Goal: Transaction & Acquisition: Purchase product/service

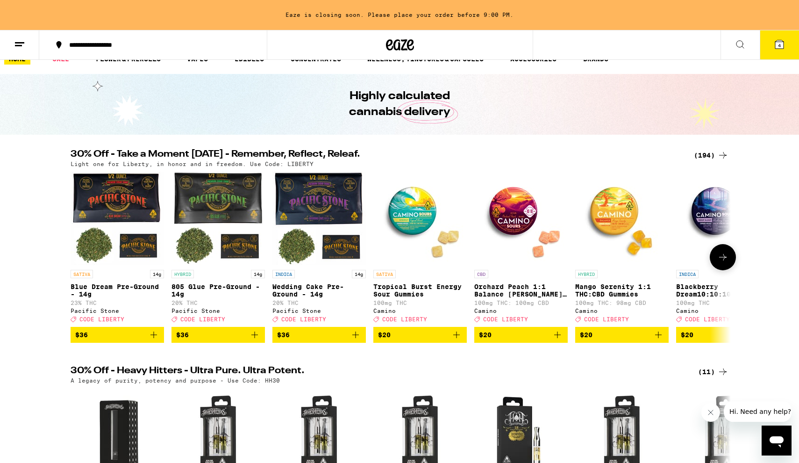
scroll to position [27, 0]
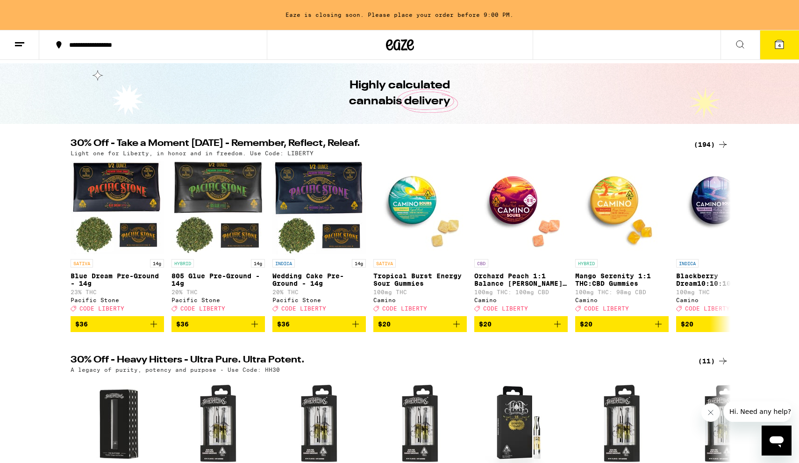
click at [709, 144] on div "(194)" at bounding box center [711, 144] width 35 height 11
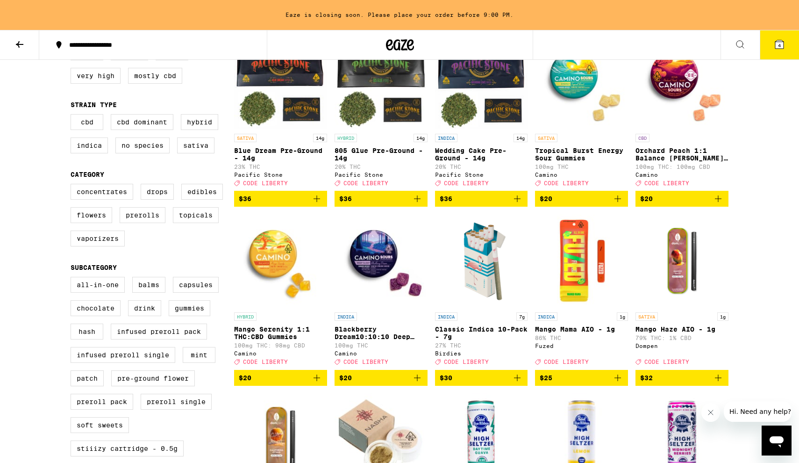
scroll to position [138, 0]
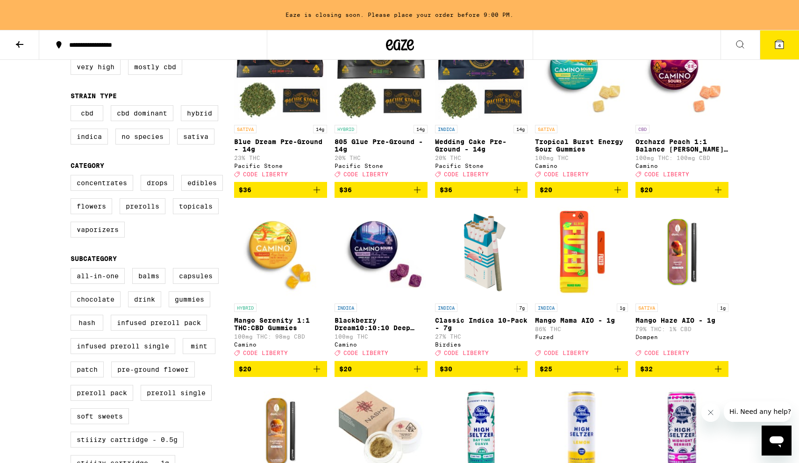
click at [591, 374] on span "$25" at bounding box center [582, 368] width 84 height 11
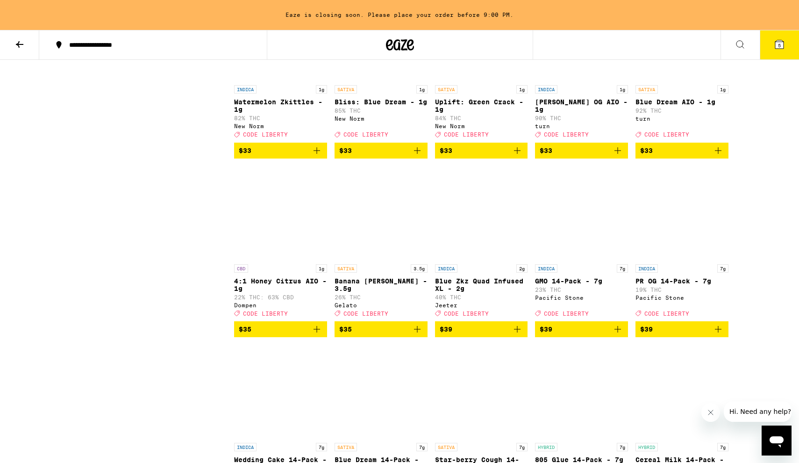
scroll to position [5219, 0]
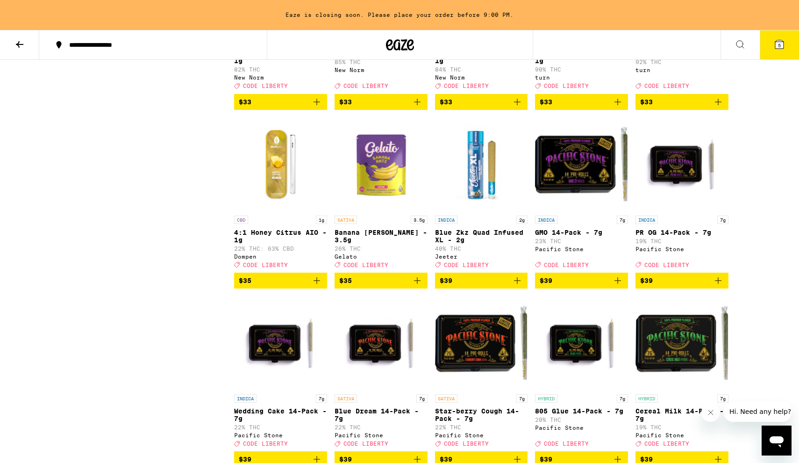
click at [588, 107] on span "$33" at bounding box center [582, 101] width 84 height 11
click at [649, 106] on span "$33" at bounding box center [646, 101] width 13 height 7
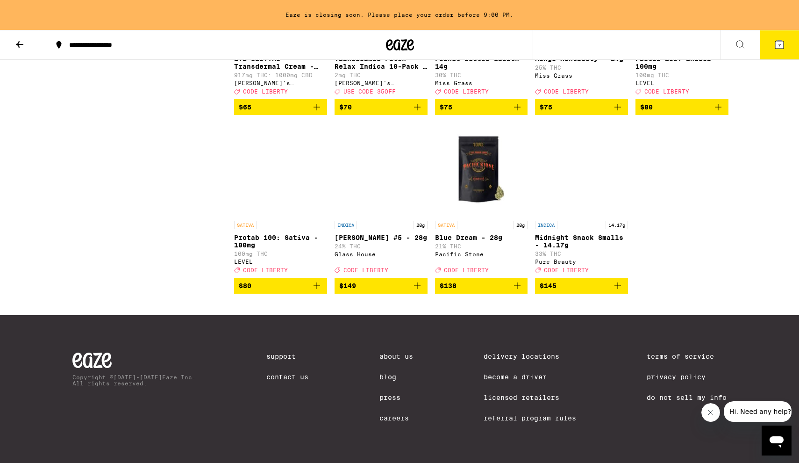
scroll to position [6980, 0]
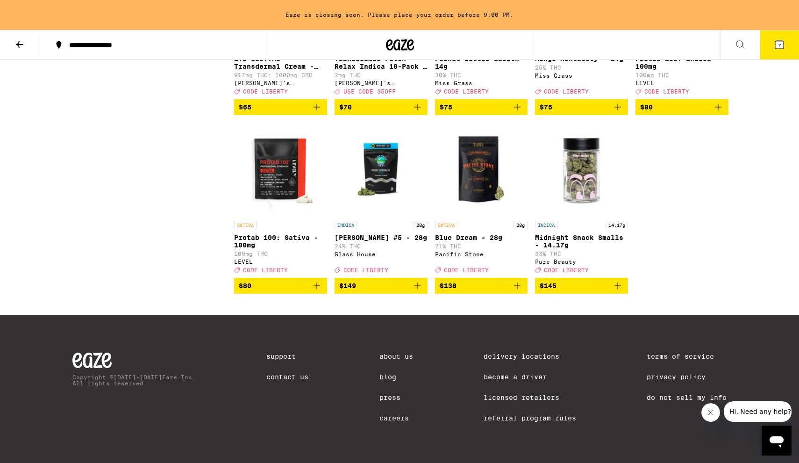
click at [778, 46] on span "7" at bounding box center [779, 46] width 3 height 6
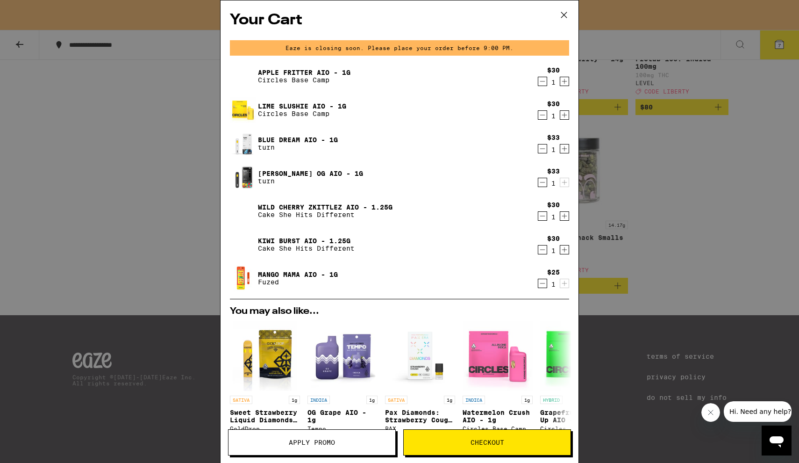
click at [544, 81] on icon "Decrement" at bounding box center [542, 81] width 5 height 0
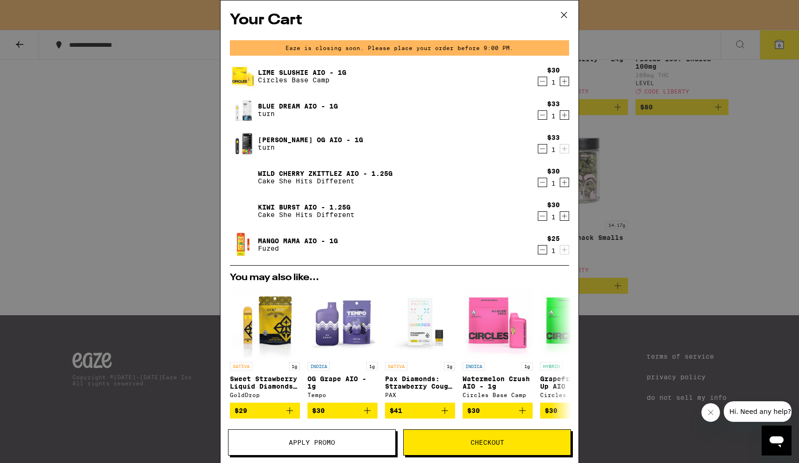
click at [542, 82] on icon "Decrement" at bounding box center [542, 81] width 8 height 11
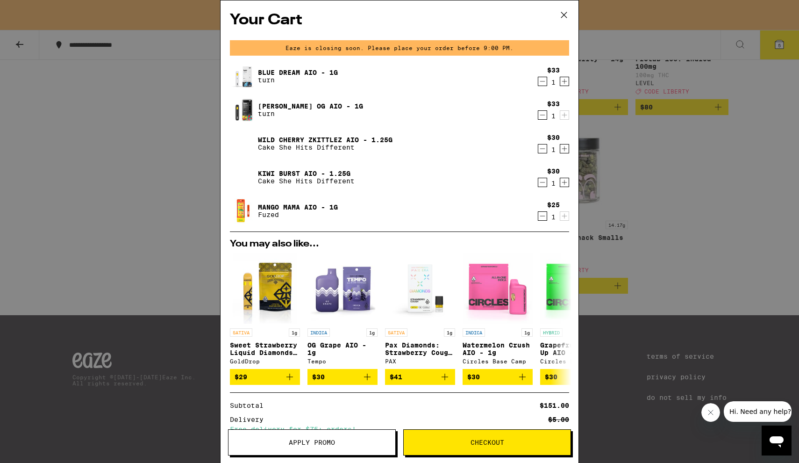
click at [541, 148] on icon "Decrement" at bounding box center [542, 148] width 8 height 11
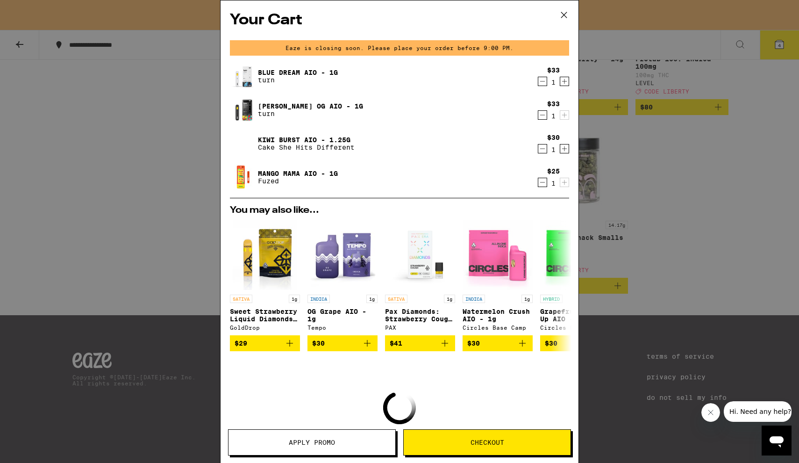
click at [542, 150] on icon "Decrement" at bounding box center [542, 148] width 8 height 11
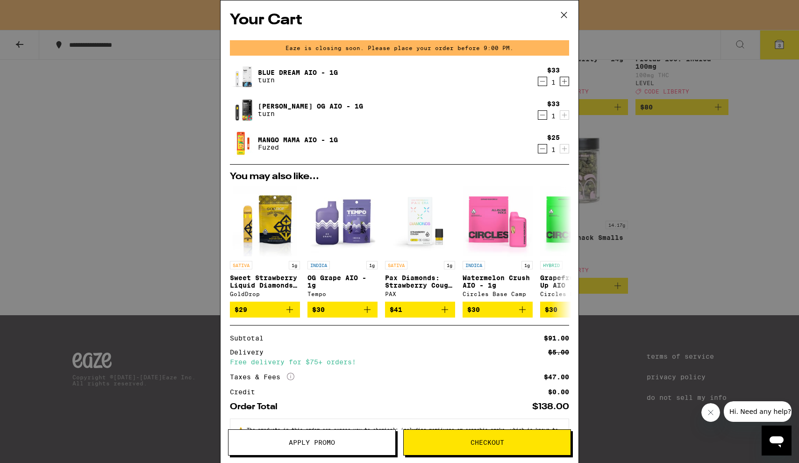
click at [323, 443] on span "Apply Promo" at bounding box center [312, 442] width 46 height 7
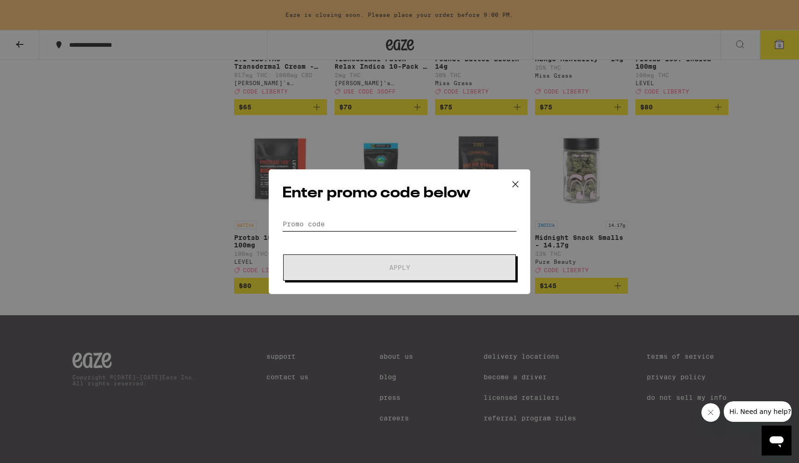
click at [322, 226] on input "Promo Code" at bounding box center [399, 224] width 235 height 14
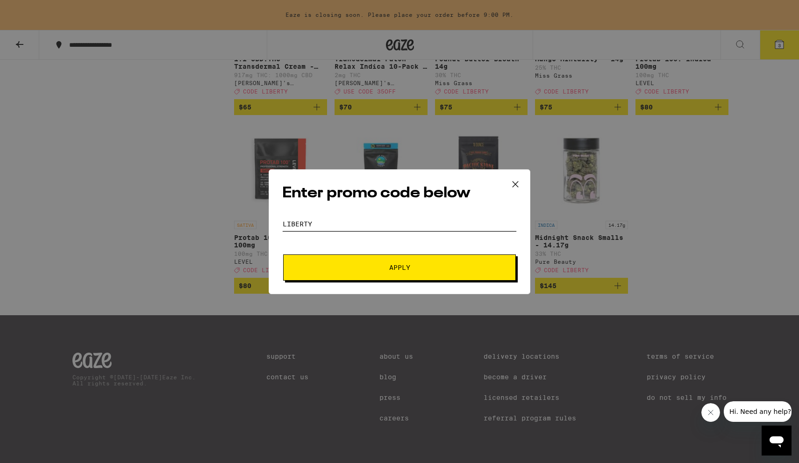
type input "liberty"
click at [399, 260] on button "Apply" at bounding box center [399, 267] width 233 height 26
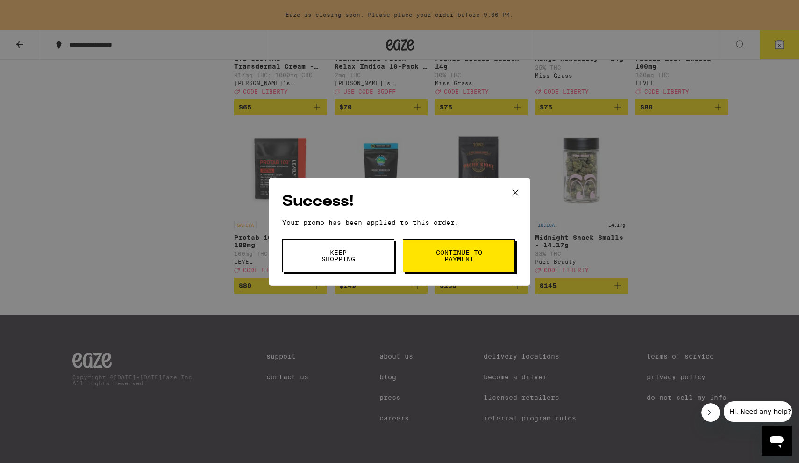
click at [513, 194] on icon at bounding box center [515, 192] width 14 height 14
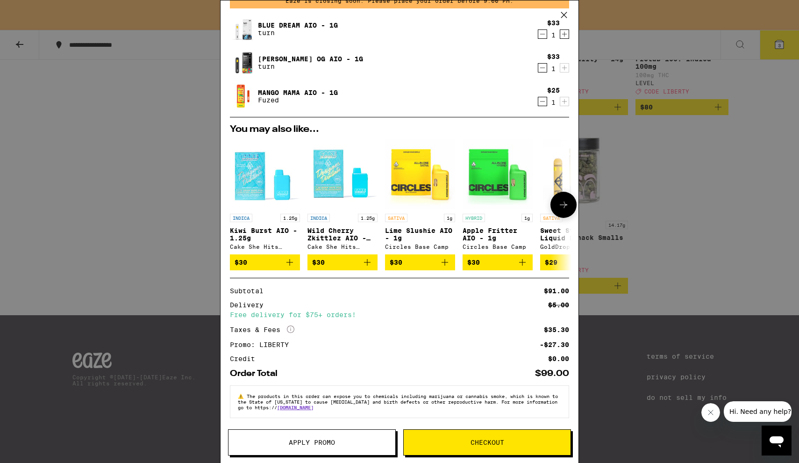
scroll to position [53, 0]
click at [719, 260] on div "Your Cart Eaze is closing soon. Please place your order before 9:00 PM. Blue Dr…" at bounding box center [399, 231] width 799 height 463
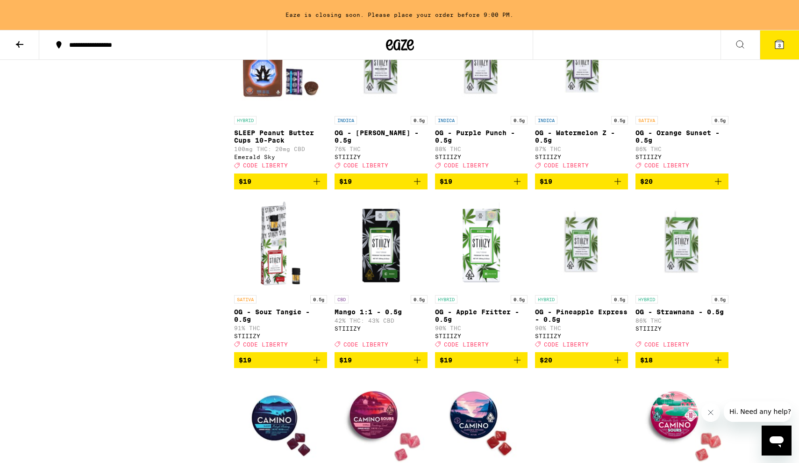
scroll to position [2318, 0]
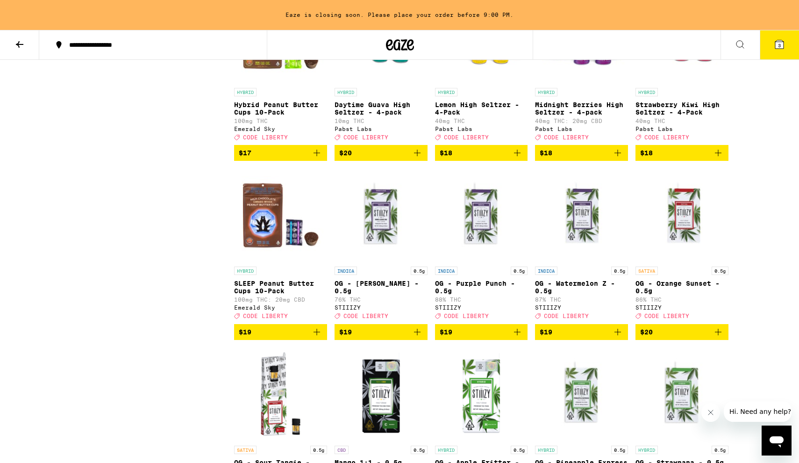
scroll to position [6980, 0]
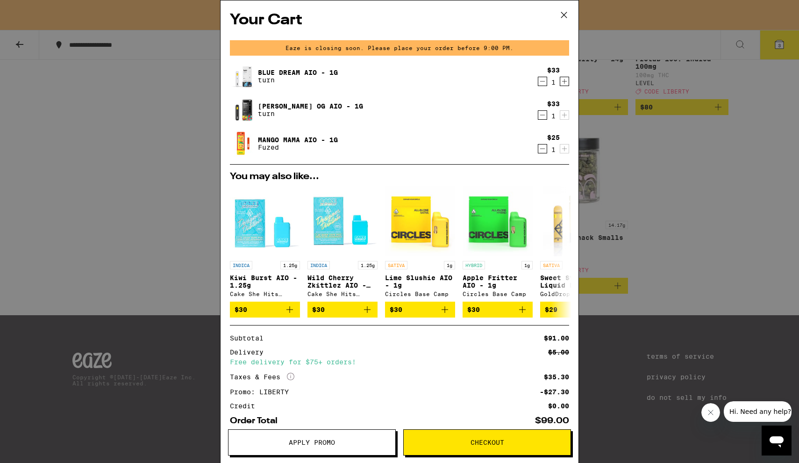
click at [168, 94] on div "Your Cart Eaze is closing soon. Please place your order before 9:00 PM. Blue Dr…" at bounding box center [399, 231] width 799 height 463
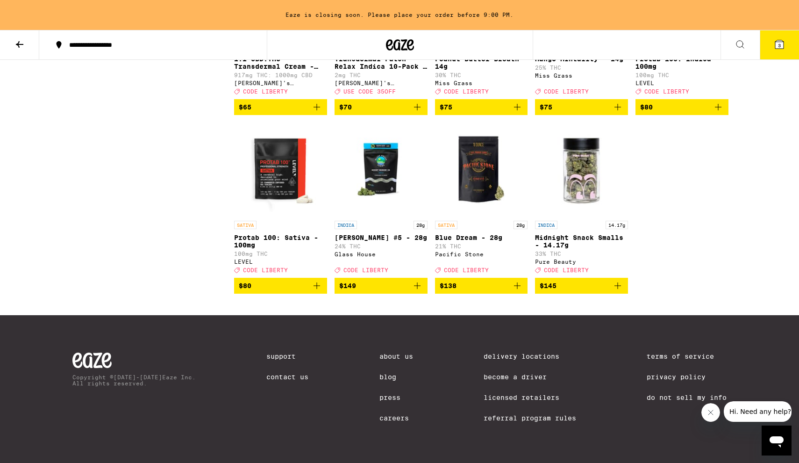
click at [18, 50] on button at bounding box center [19, 44] width 39 height 29
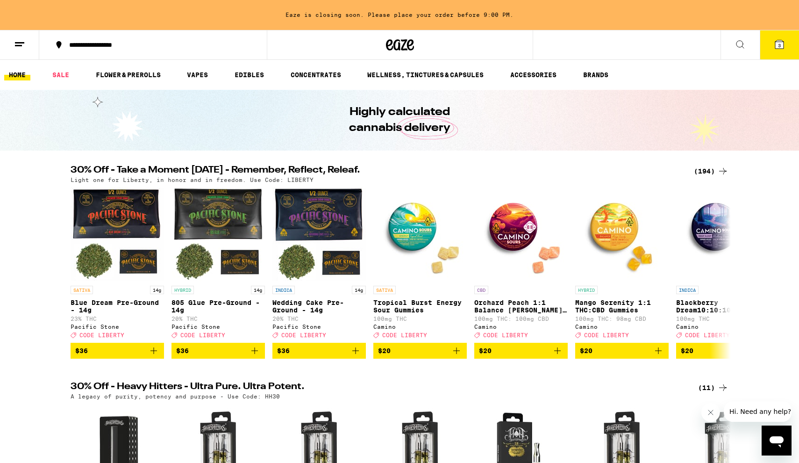
scroll to position [214, 0]
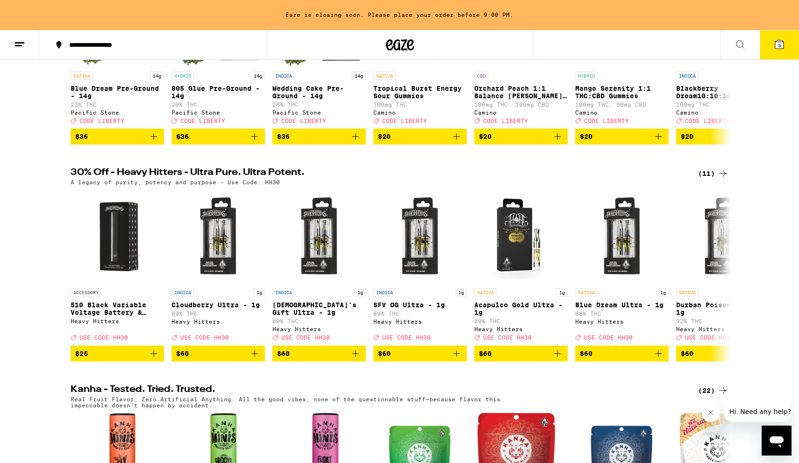
click at [708, 170] on div "(11)" at bounding box center [713, 173] width 30 height 11
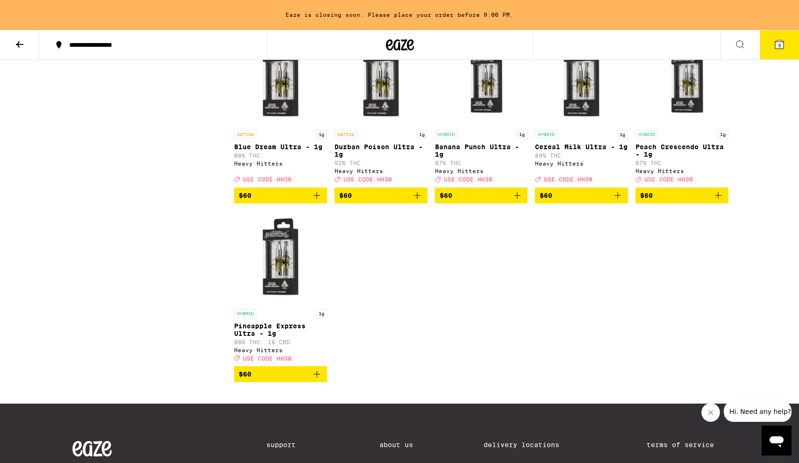
scroll to position [395, 0]
